Goal: Task Accomplishment & Management: Complete application form

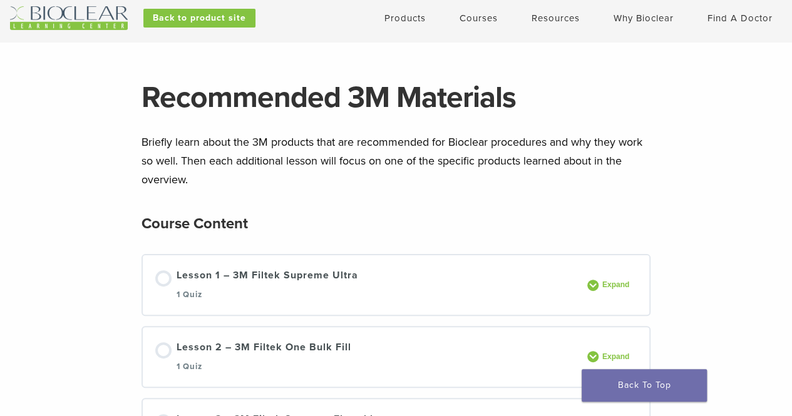
scroll to position [33, 0]
click at [616, 284] on span "Expand" at bounding box center [617, 284] width 38 height 9
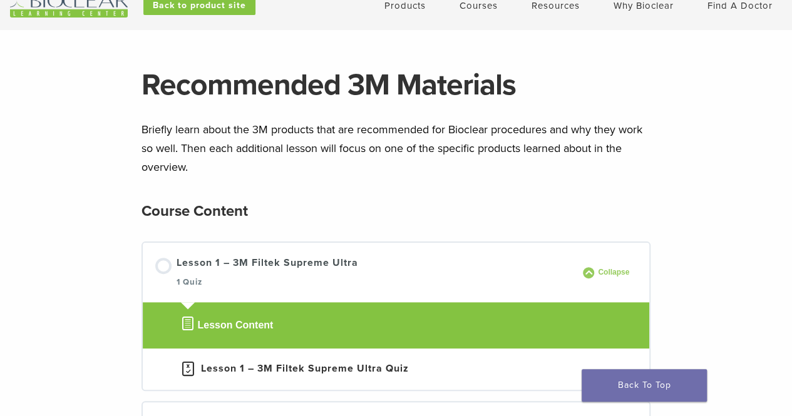
scroll to position [0, 0]
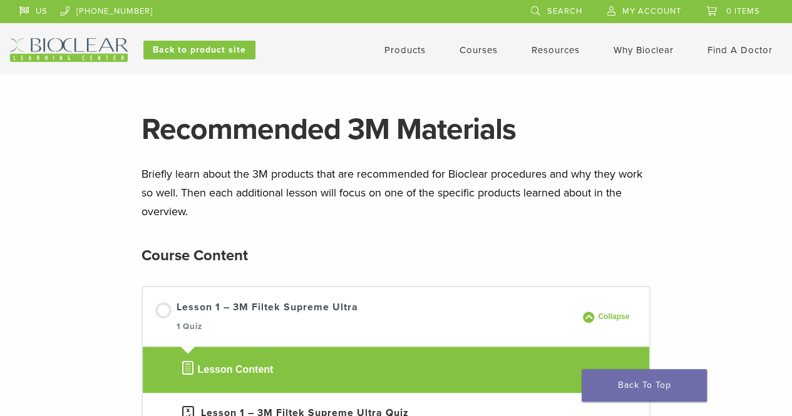
click at [476, 53] on link "Courses" at bounding box center [478, 49] width 38 height 11
click at [658, 14] on span "My Account" at bounding box center [651, 11] width 59 height 10
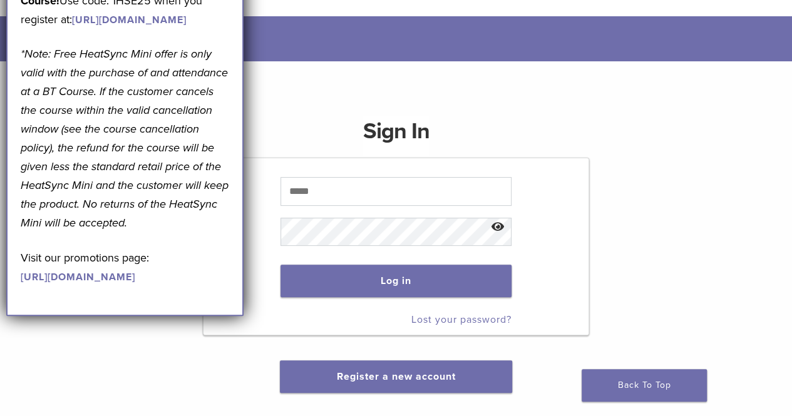
scroll to position [56, 0]
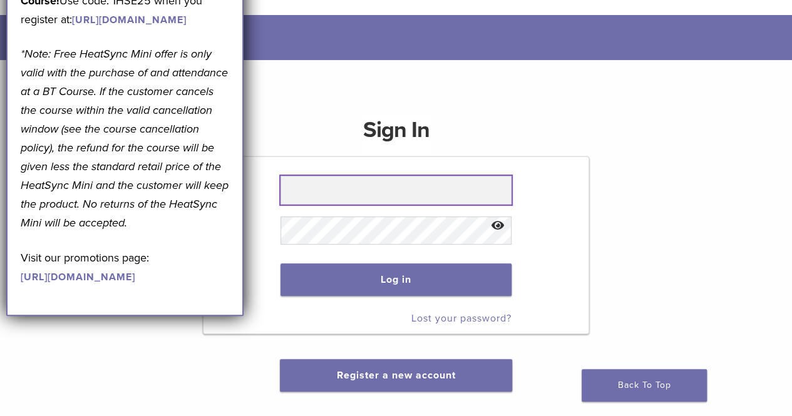
click at [424, 190] on input "text" at bounding box center [395, 190] width 231 height 29
type input "**********"
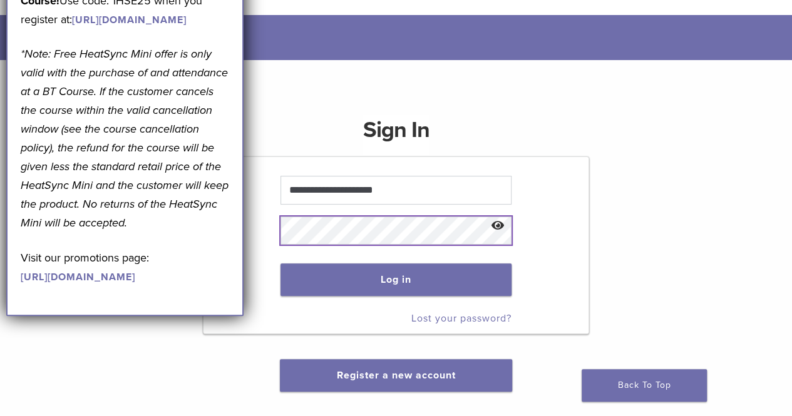
click at [280, 263] on button "Log in" at bounding box center [395, 279] width 231 height 33
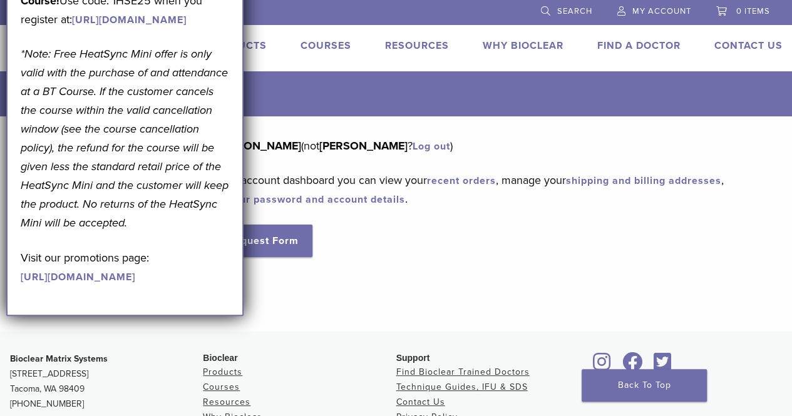
click at [429, 231] on div "Hello [PERSON_NAME] (not [PERSON_NAME] ? Log out ) From your account dashboard …" at bounding box center [475, 196] width 576 height 121
click at [334, 41] on link "Courses" at bounding box center [325, 45] width 51 height 13
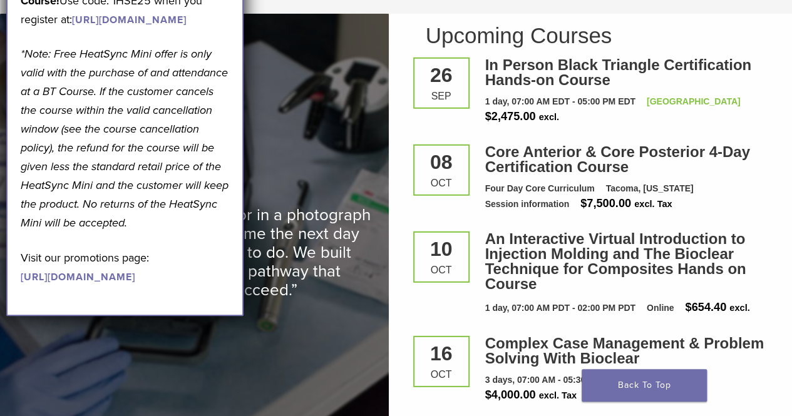
scroll to position [1656, 0]
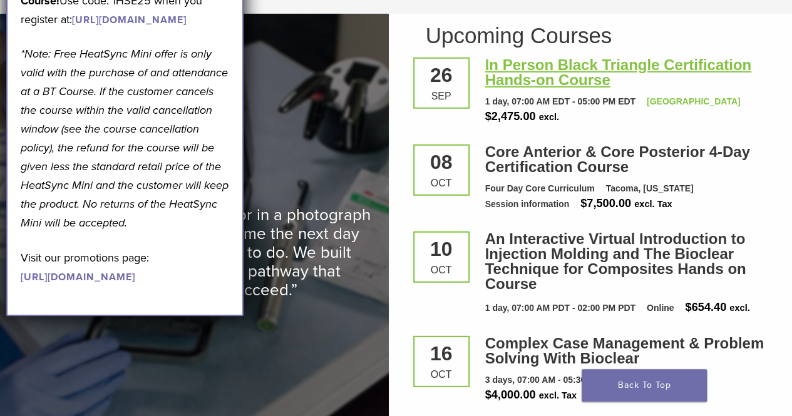
click at [601, 61] on link "In Person Black Triangle Certification Hands-on Course" at bounding box center [618, 72] width 266 height 32
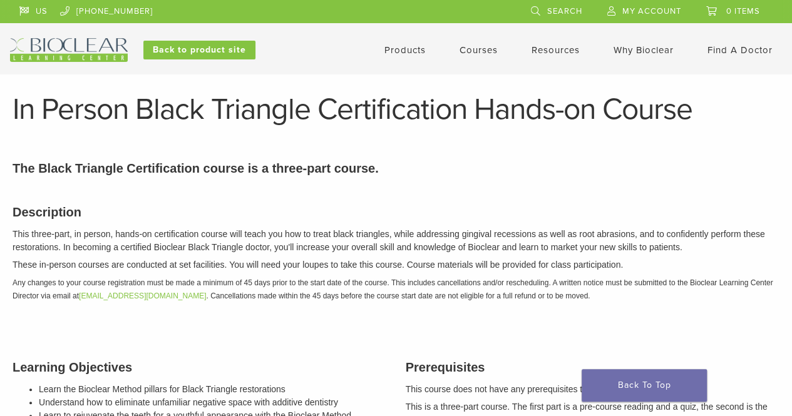
click at [469, 49] on link "Courses" at bounding box center [478, 49] width 38 height 11
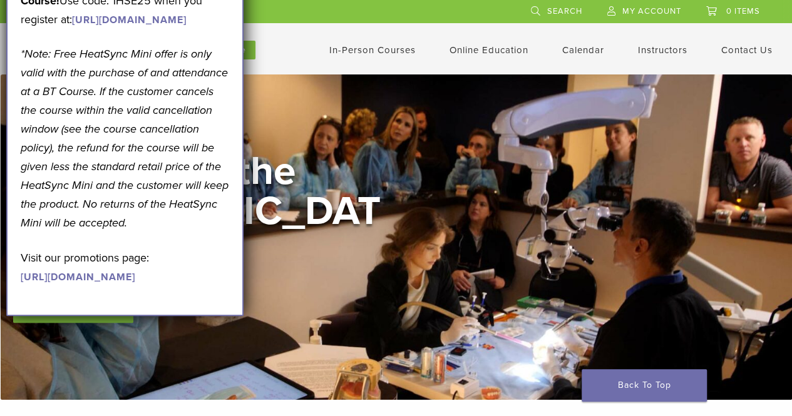
click at [621, 11] on link "My Account" at bounding box center [644, 9] width 74 height 19
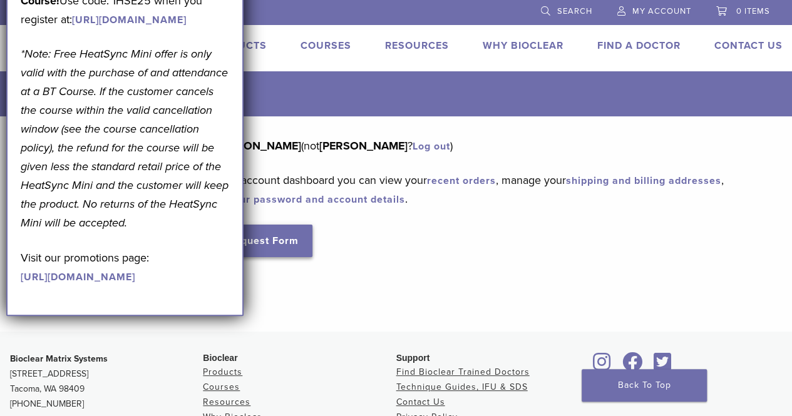
click at [267, 250] on link "RMA Request Form" at bounding box center [249, 241] width 125 height 33
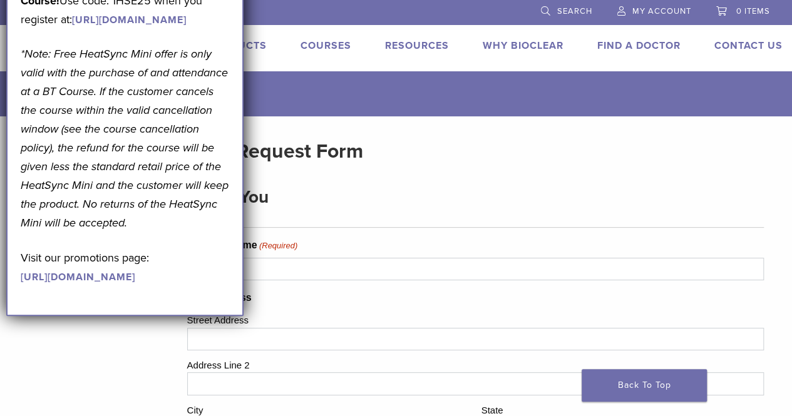
click at [242, 41] on div "September Promotion! Valid [DATE]–[DATE]. Get A Free* HeatSync Mini when you re…" at bounding box center [125, 100] width 238 height 431
